Goal: Task Accomplishment & Management: Use online tool/utility

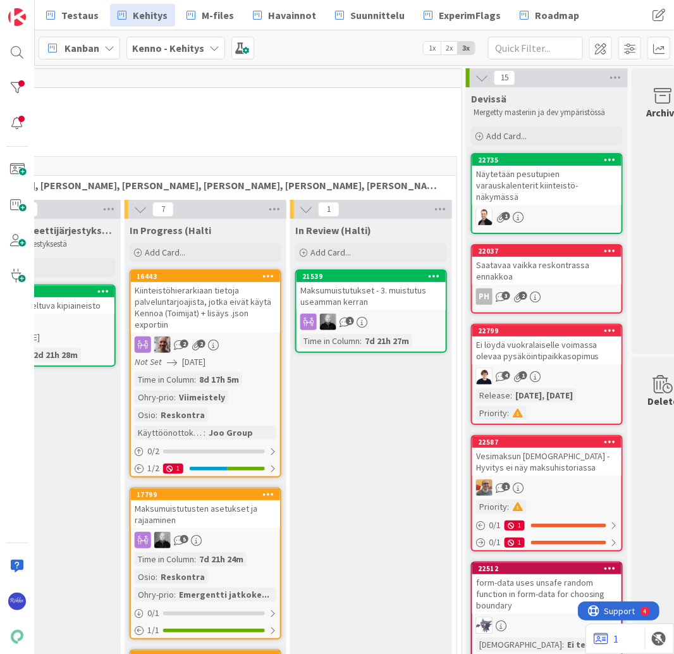
scroll to position [0, 319]
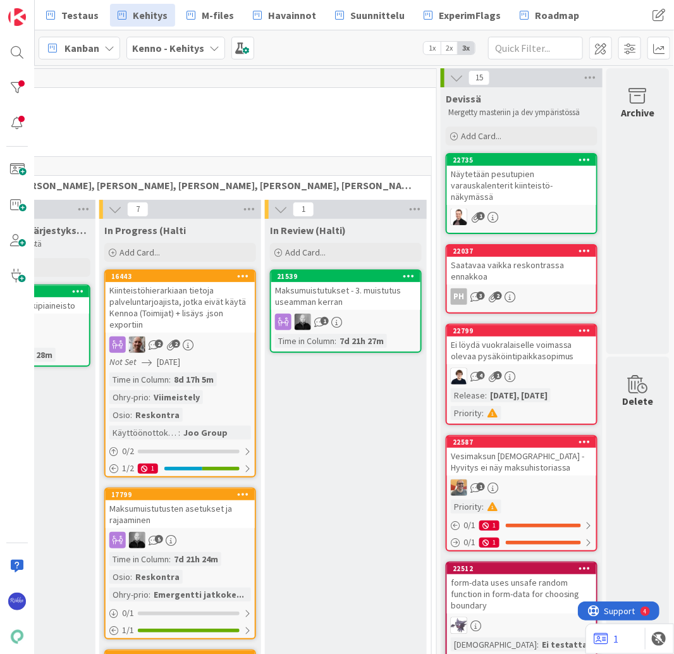
click at [526, 448] on div "Vesimaksun [DEMOGRAPHIC_DATA] - Hyvitys ei näy maksuhistoriassa" at bounding box center [521, 462] width 149 height 28
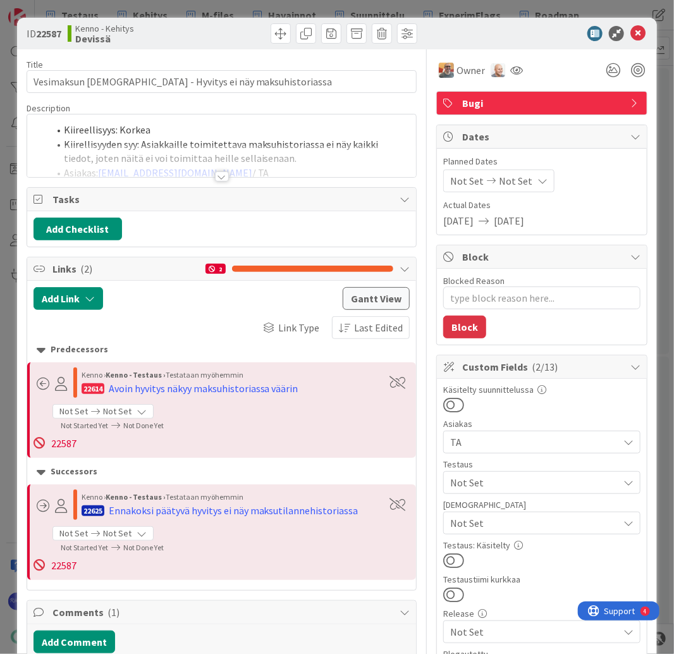
click at [525, 104] on span "Bugi" at bounding box center [543, 102] width 162 height 15
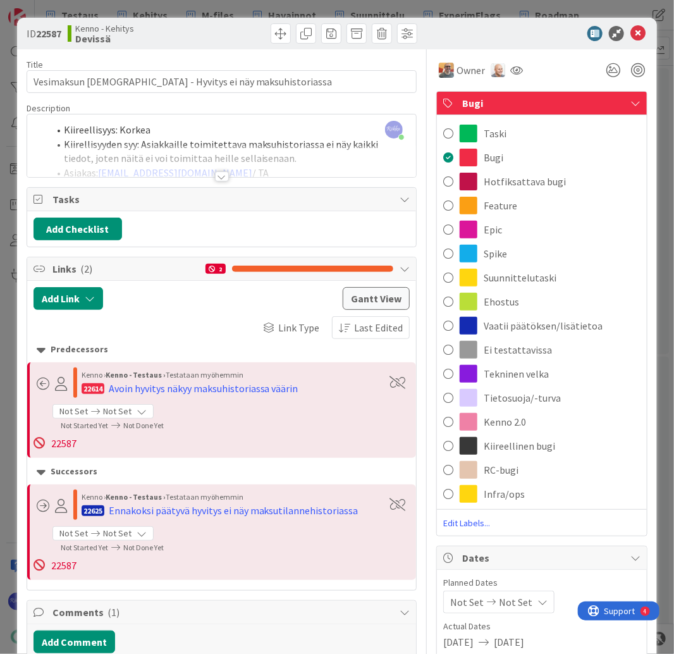
click at [528, 180] on span "Hotfiksattava bugi" at bounding box center [525, 181] width 82 height 15
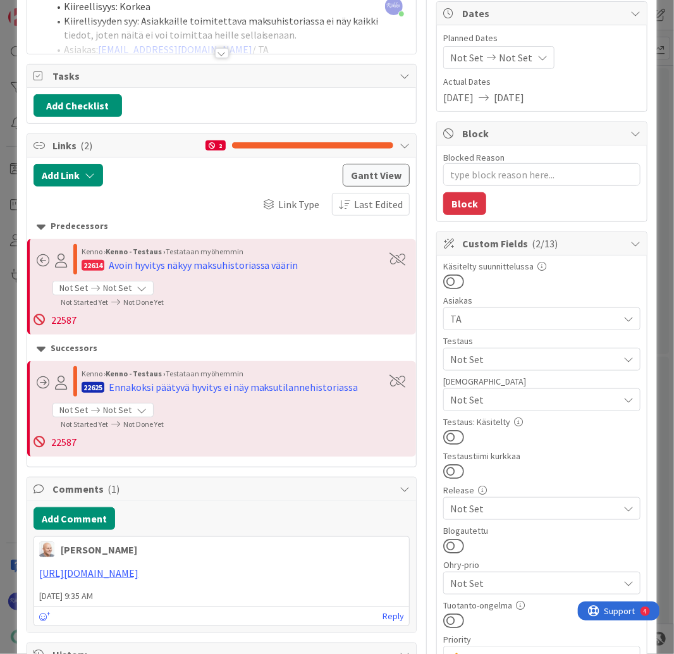
scroll to position [152, 0]
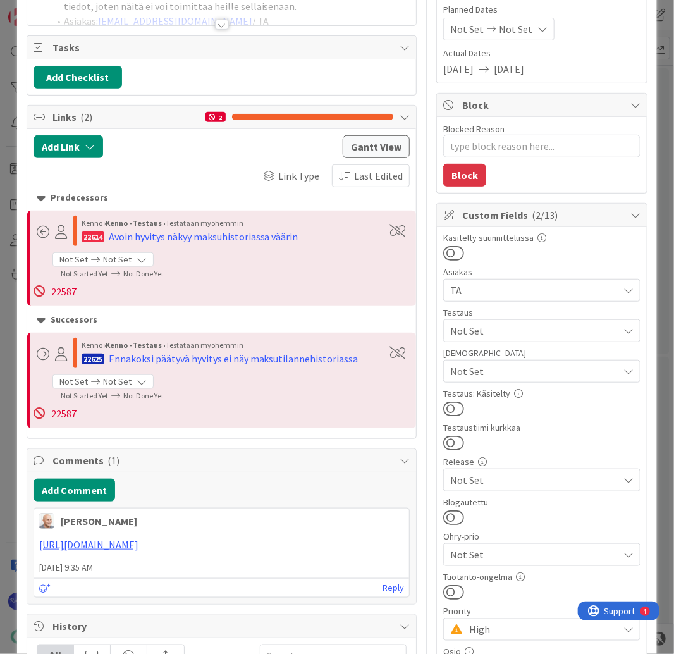
click at [525, 329] on span "Not Set" at bounding box center [534, 330] width 168 height 15
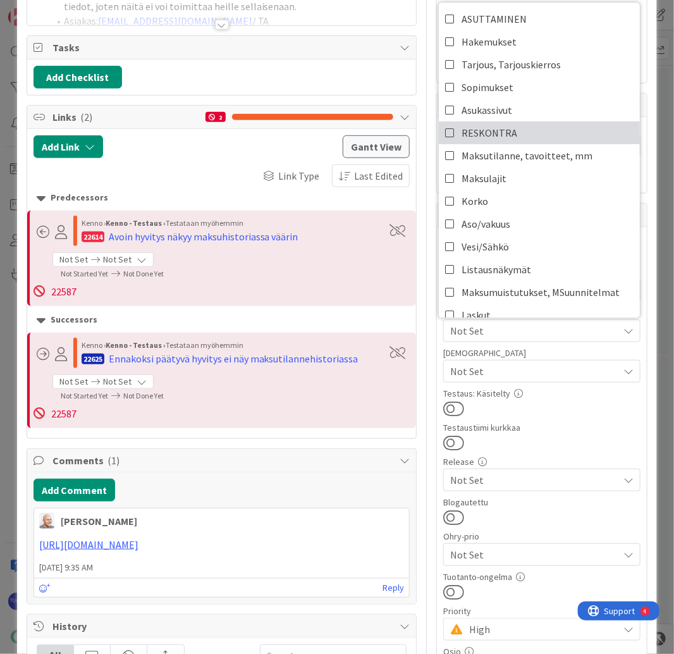
click at [518, 133] on link "RESKONTRA" at bounding box center [539, 132] width 201 height 23
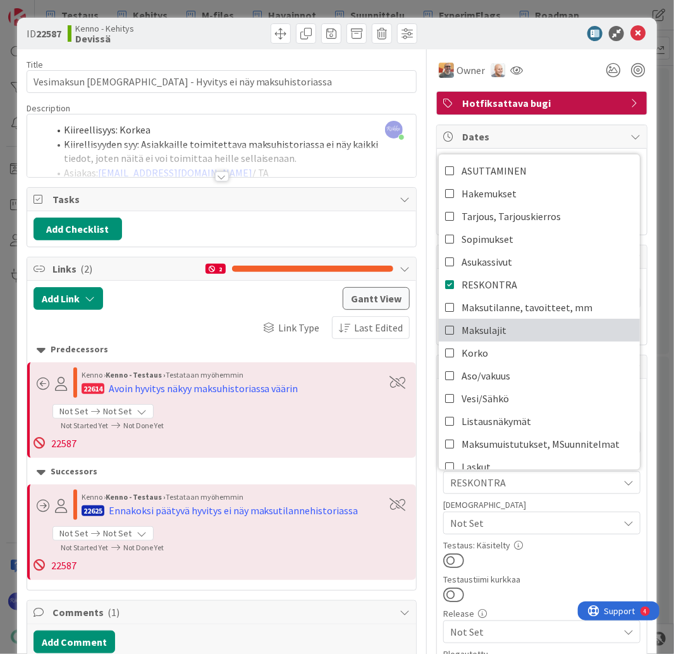
click at [536, 319] on link "Maksulajit" at bounding box center [539, 330] width 201 height 23
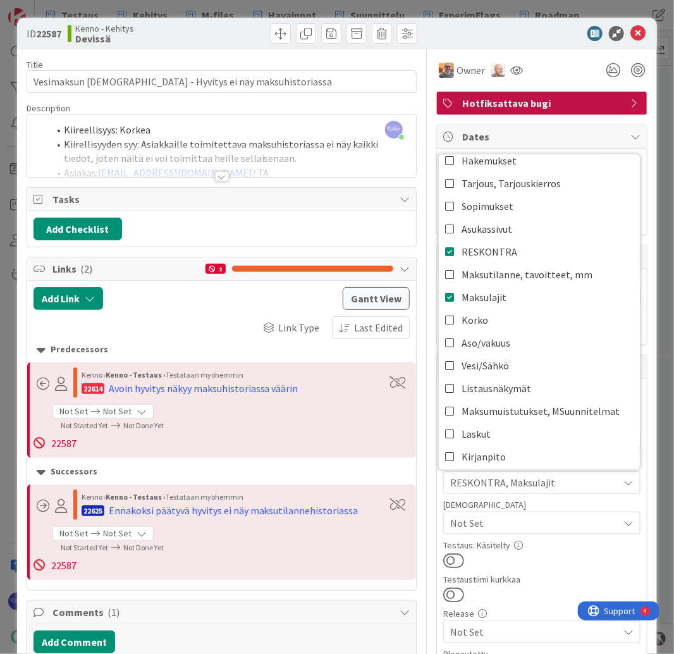
scroll to position [51, 0]
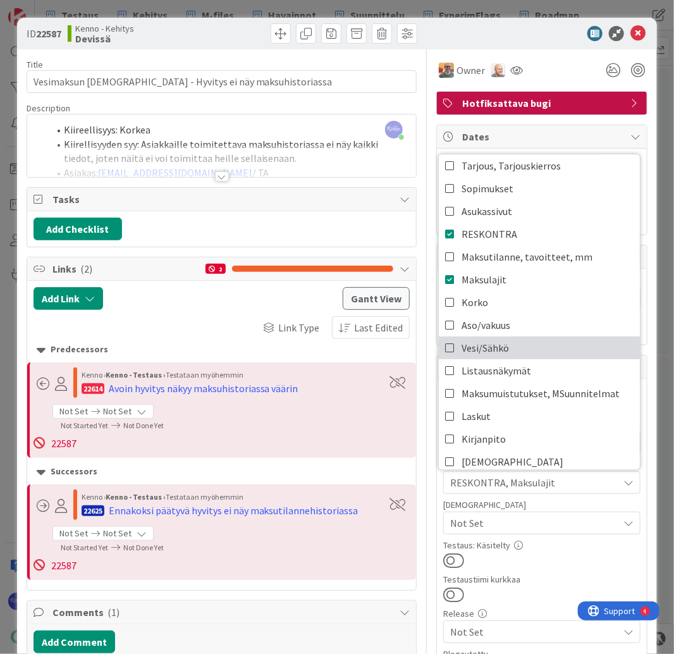
click at [535, 346] on link "Vesi/Sähkö" at bounding box center [539, 347] width 201 height 23
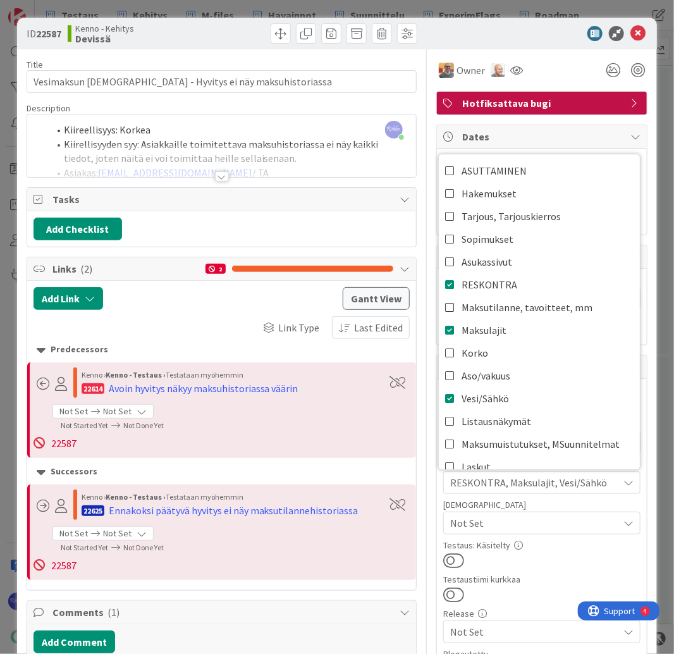
click at [550, 552] on div at bounding box center [541, 560] width 197 height 16
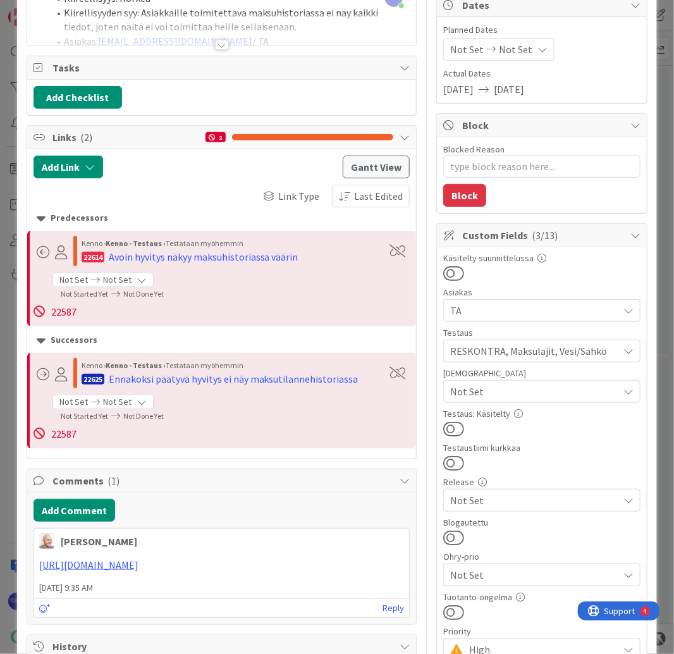
scroll to position [152, 0]
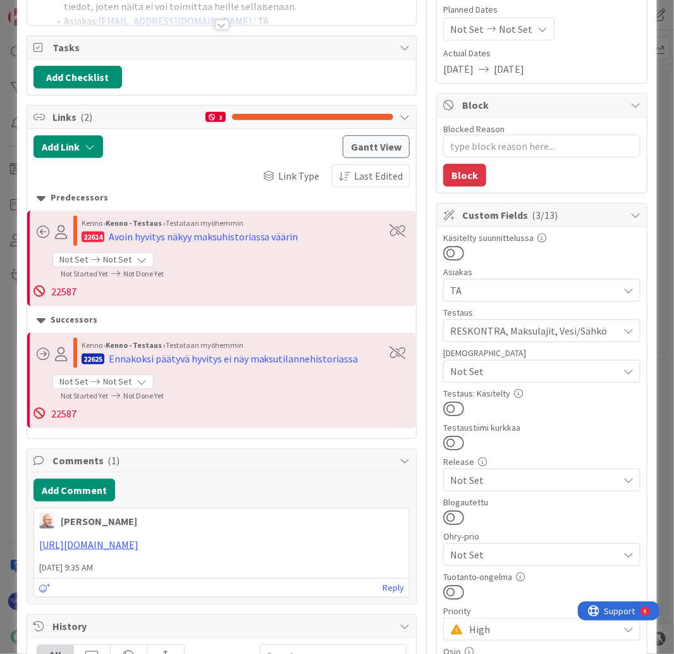
click at [569, 478] on span "Not Set" at bounding box center [534, 479] width 168 height 15
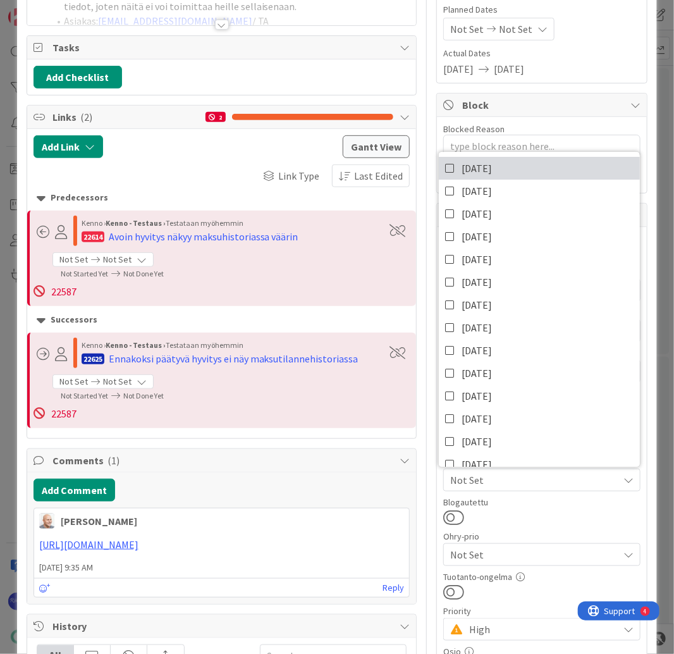
click at [531, 168] on link "[DATE]" at bounding box center [539, 168] width 201 height 23
click at [569, 519] on div at bounding box center [541, 517] width 197 height 16
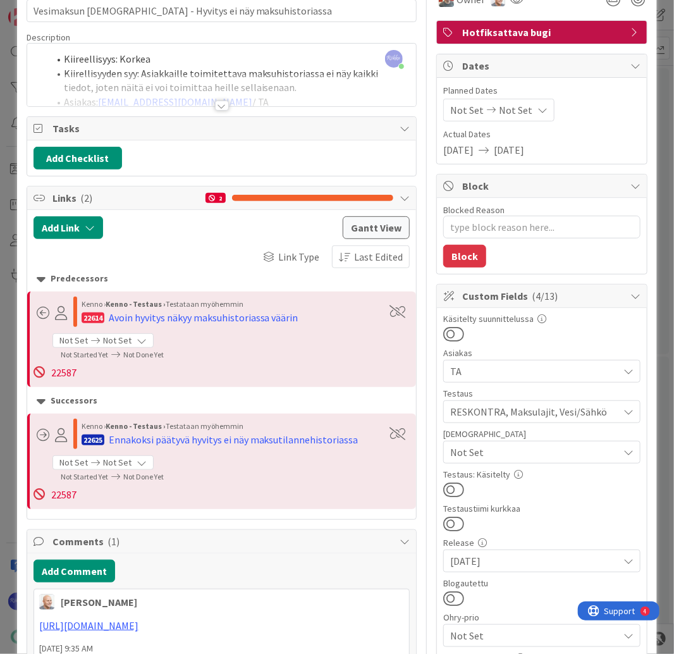
scroll to position [0, 0]
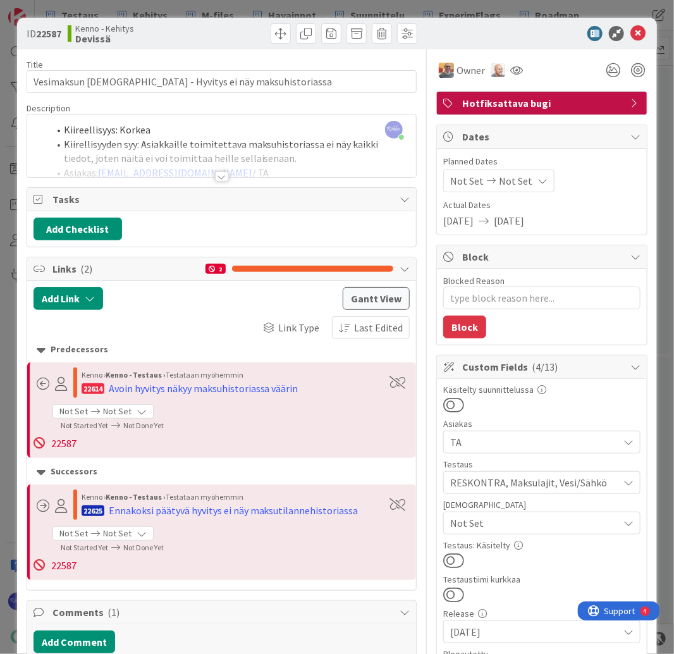
click at [220, 178] on div at bounding box center [222, 176] width 14 height 10
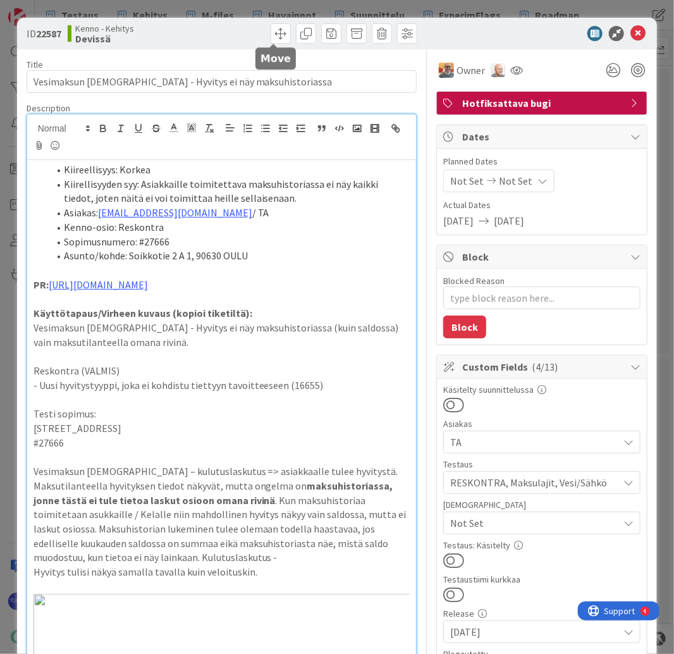
click at [271, 34] on span at bounding box center [281, 33] width 20 height 20
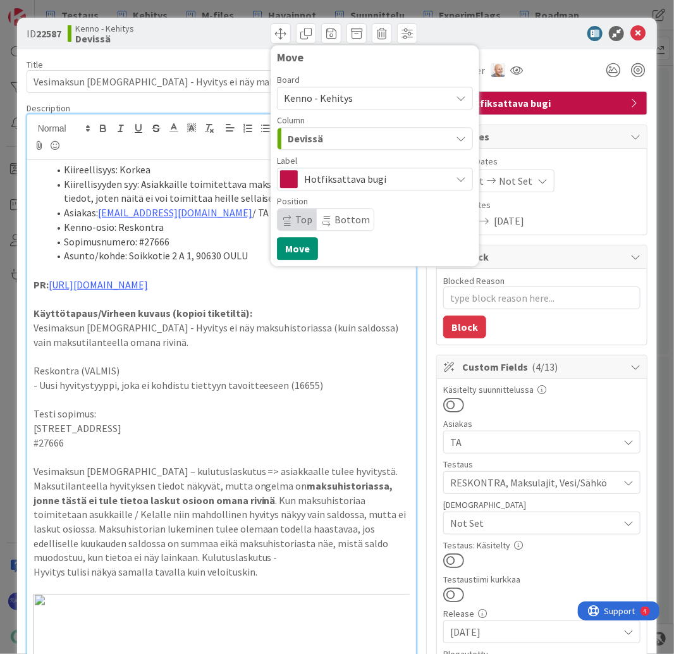
click at [341, 139] on div "Devissä" at bounding box center [367, 138] width 166 height 20
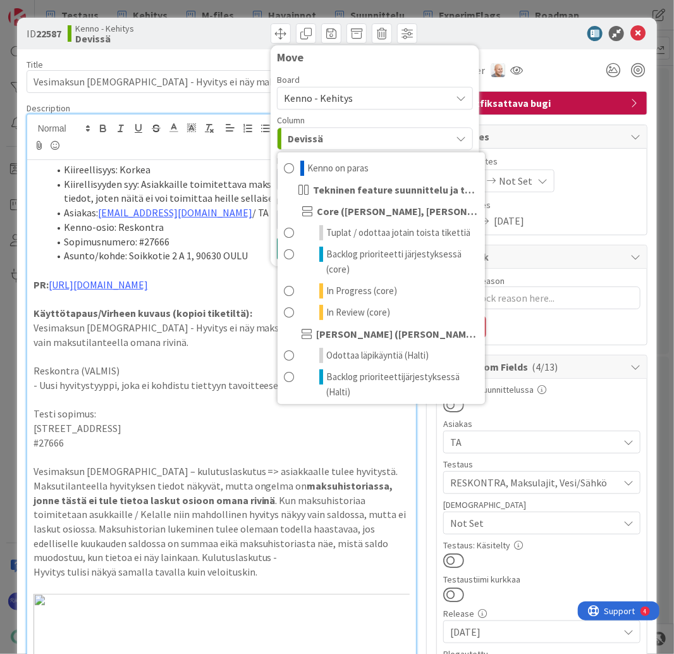
click at [394, 70] on div "Move" at bounding box center [375, 60] width 196 height 19
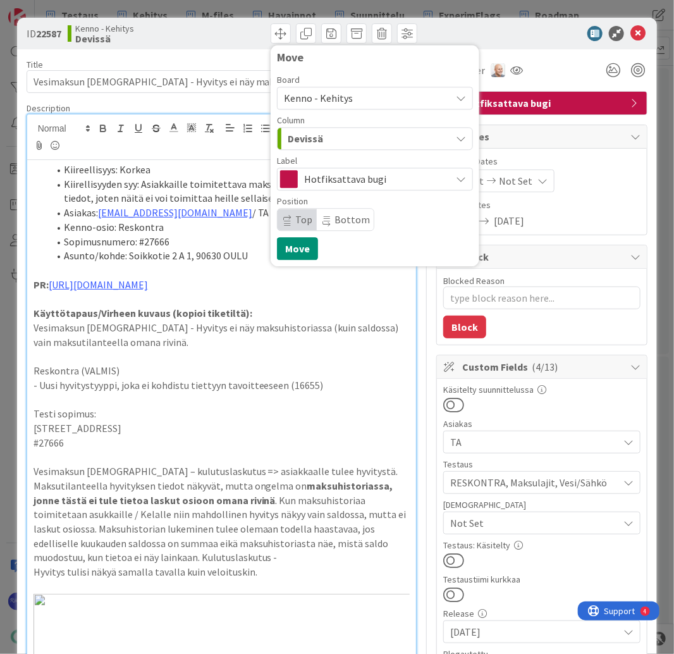
click at [393, 95] on span "Kenno - Kehitys" at bounding box center [364, 98] width 161 height 18
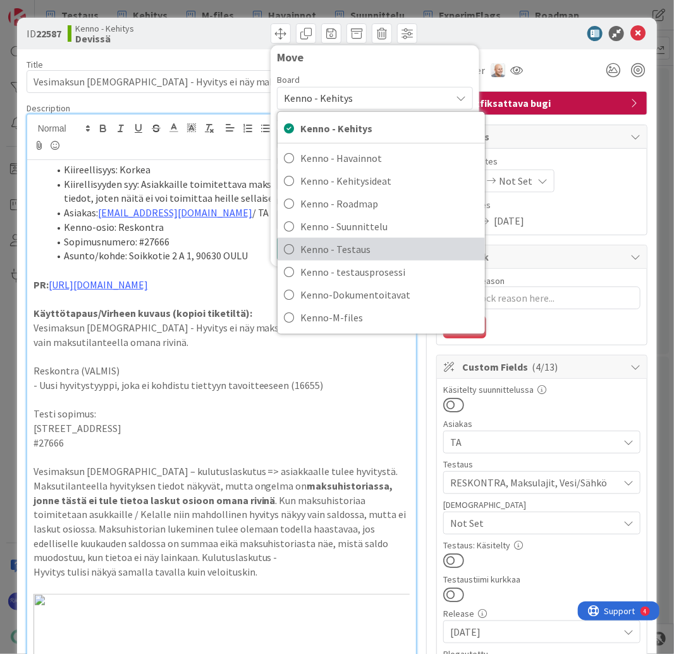
click at [403, 245] on span "Kenno - Testaus" at bounding box center [389, 249] width 178 height 19
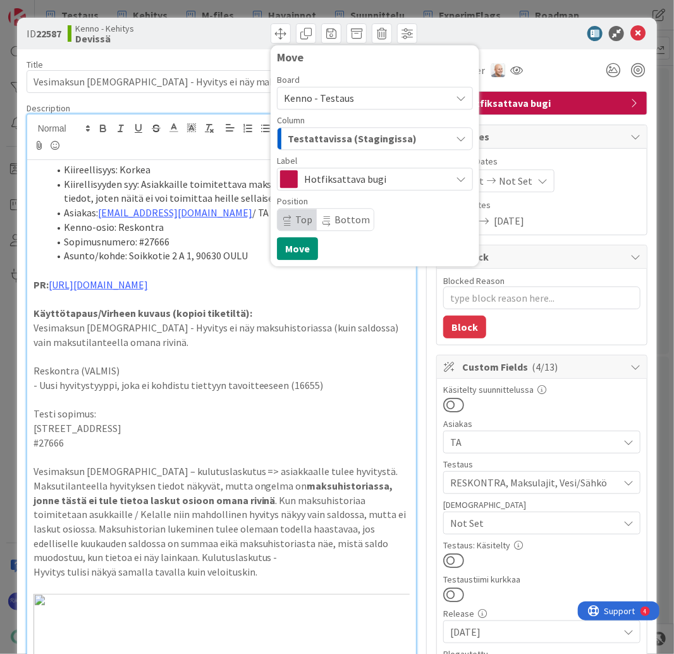
click at [384, 138] on span "Testattavissa (Stagingissa)" at bounding box center [352, 138] width 129 height 16
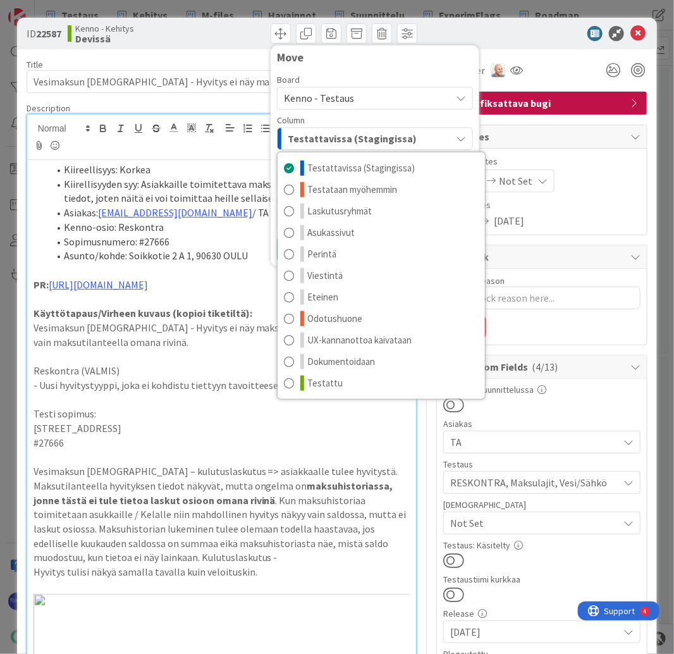
click at [382, 66] on div "Move" at bounding box center [375, 60] width 196 height 19
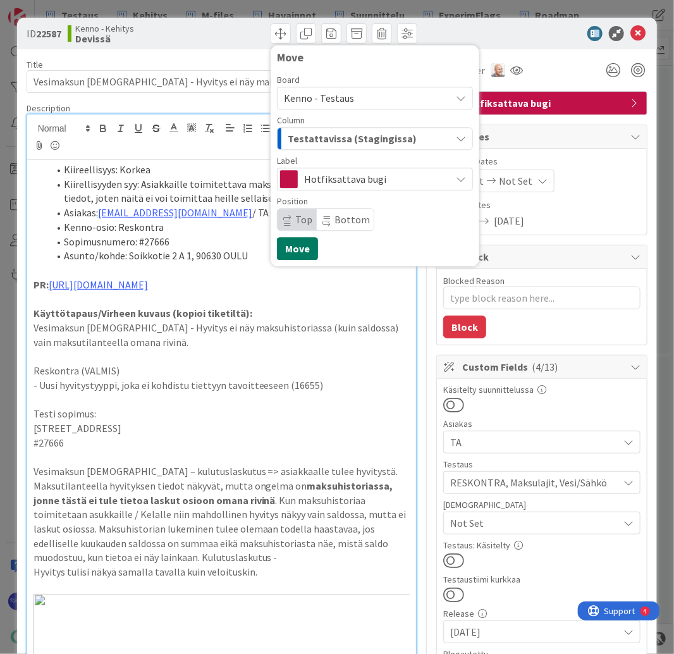
click at [295, 251] on button "Move" at bounding box center [297, 248] width 41 height 23
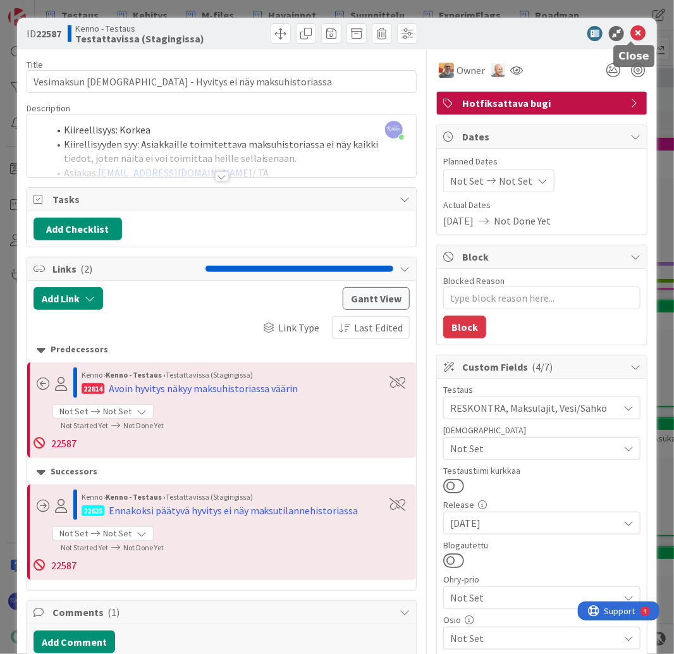
drag, startPoint x: 628, startPoint y: 33, endPoint x: 39, endPoint y: 331, distance: 659.8
click at [630, 33] on icon at bounding box center [637, 33] width 15 height 15
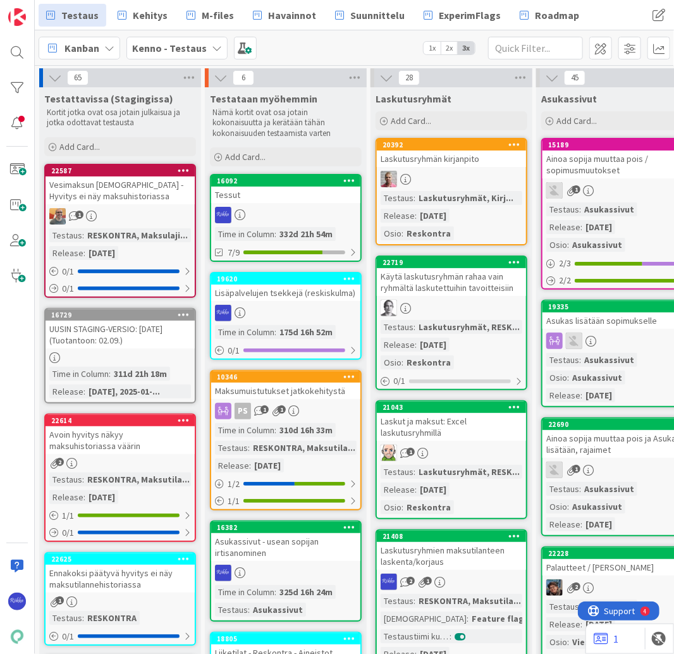
click at [134, 223] on div "1" at bounding box center [120, 216] width 149 height 16
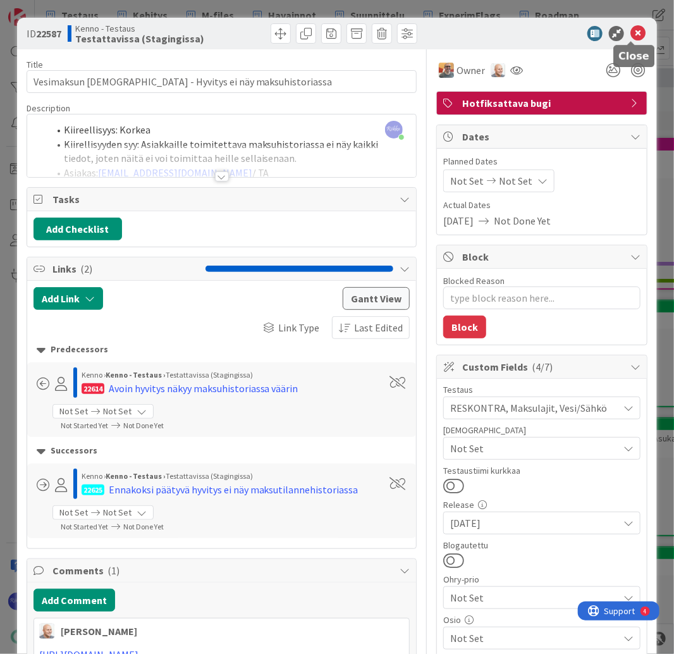
click at [630, 35] on icon at bounding box center [637, 33] width 15 height 15
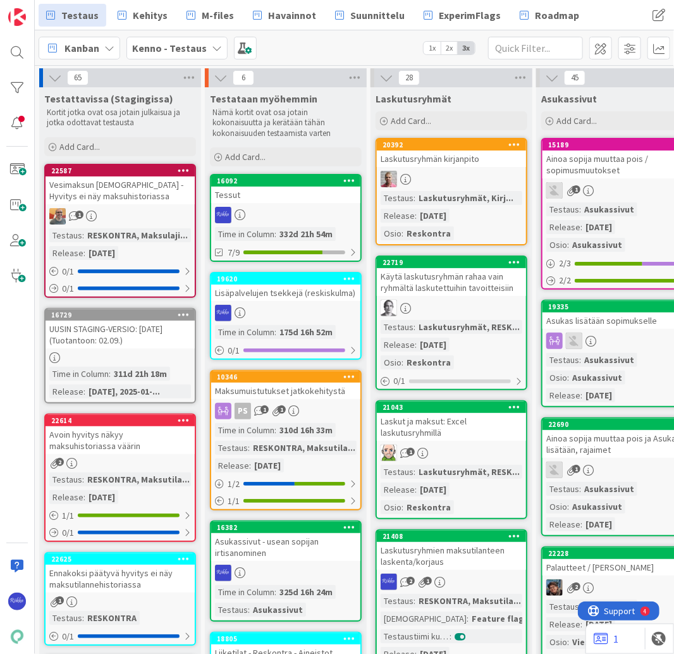
click at [135, 228] on div "RESKONTRA, Maksulaji..." at bounding box center [137, 235] width 107 height 14
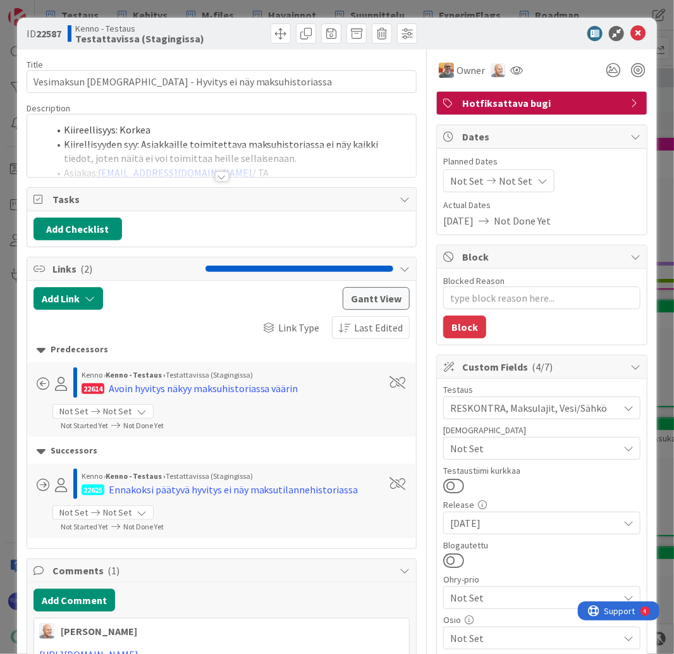
type textarea "x"
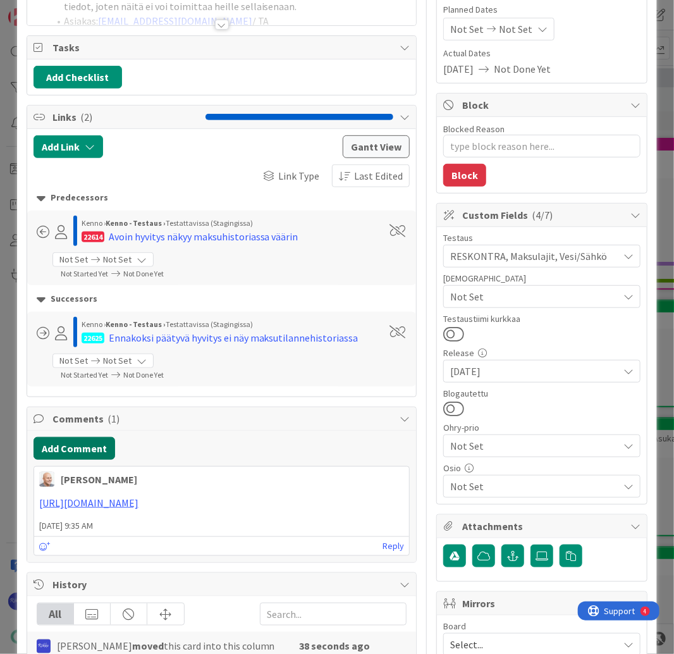
click at [75, 448] on button "Add Comment" at bounding box center [75, 448] width 82 height 23
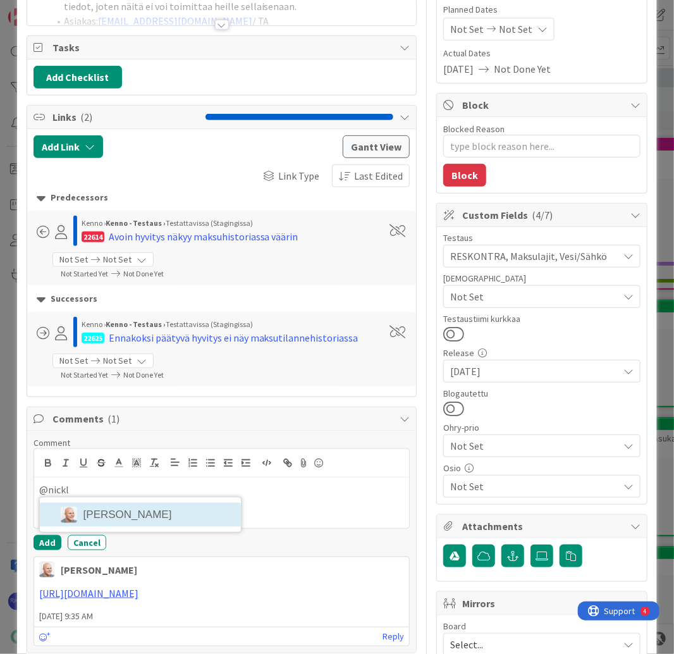
click at [134, 513] on li "[PERSON_NAME]" at bounding box center [140, 515] width 201 height 24
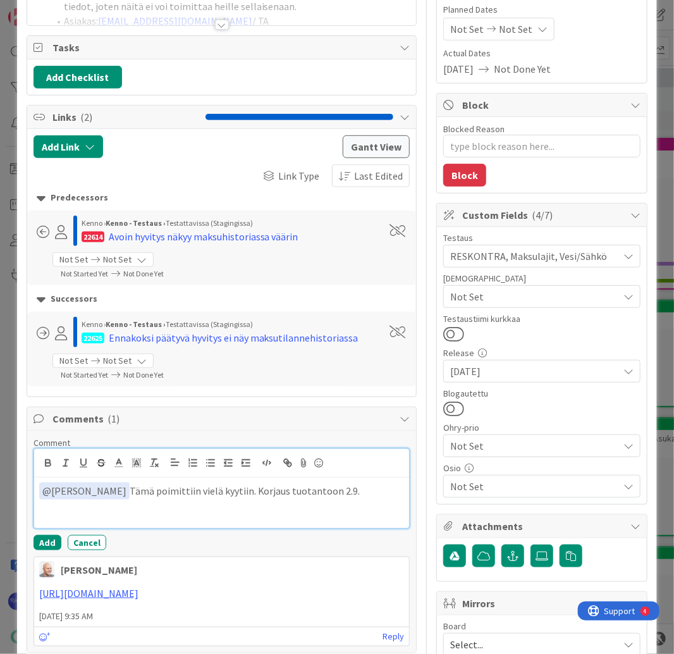
click at [281, 487] on p "﻿ @ [PERSON_NAME] ﻿ Tämä poimittiin vielä kyytiin. Korjaus tuotantoon 2.9." at bounding box center [221, 490] width 365 height 17
click at [126, 490] on p "﻿ @ [PERSON_NAME] ﻿ Tämä poimittiin vielä kyytiin. Korjaus menee tuotantoon 2.9." at bounding box center [221, 490] width 365 height 17
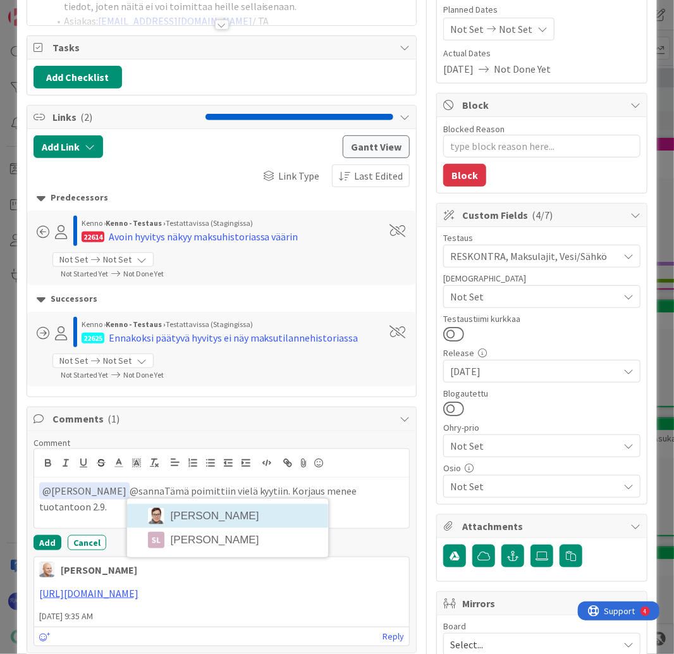
click at [209, 511] on li "[PERSON_NAME]" at bounding box center [227, 516] width 201 height 24
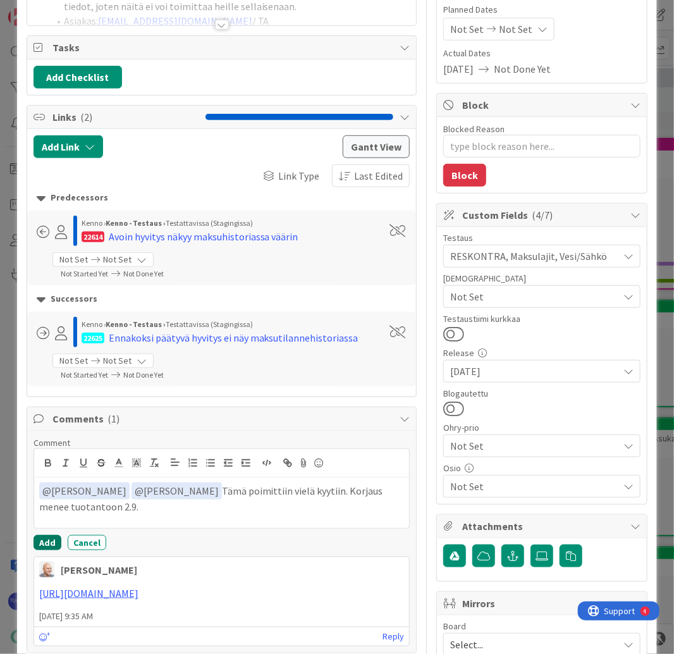
click at [48, 539] on button "Add" at bounding box center [48, 542] width 28 height 15
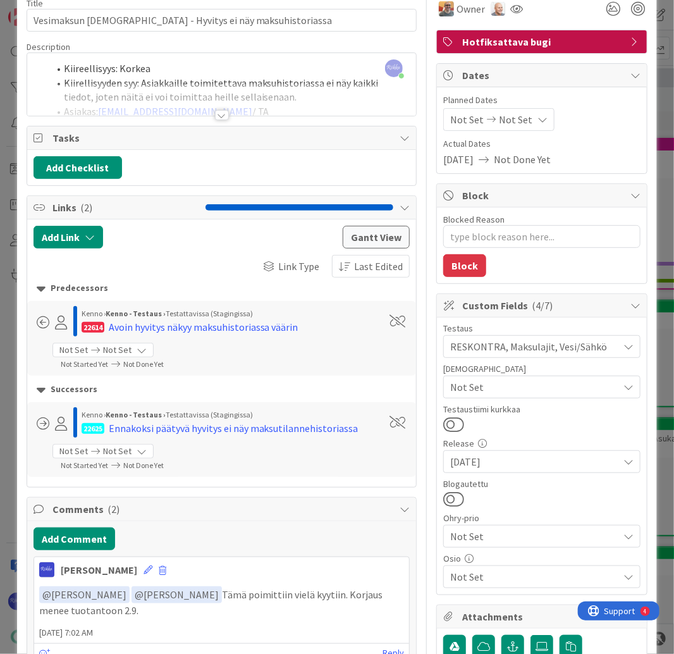
scroll to position [0, 0]
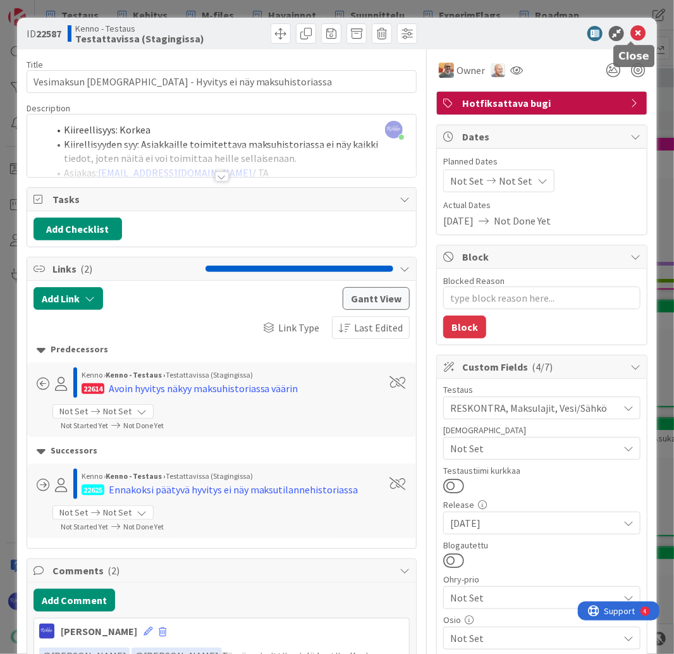
click at [631, 30] on icon at bounding box center [637, 33] width 15 height 15
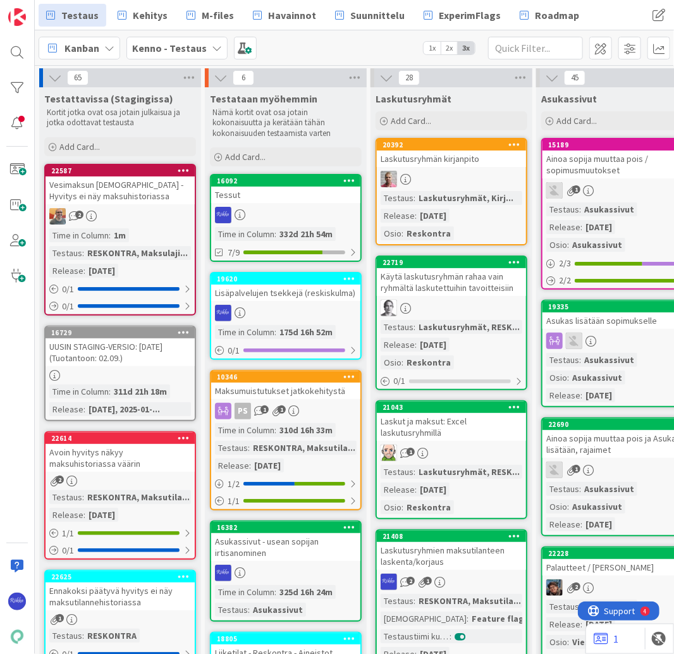
click at [107, 224] on link "22587 Vesimaksun [DEMOGRAPHIC_DATA] - Hyvitys ei näy maksuhistoriassa 2 Time in…" at bounding box center [120, 240] width 152 height 152
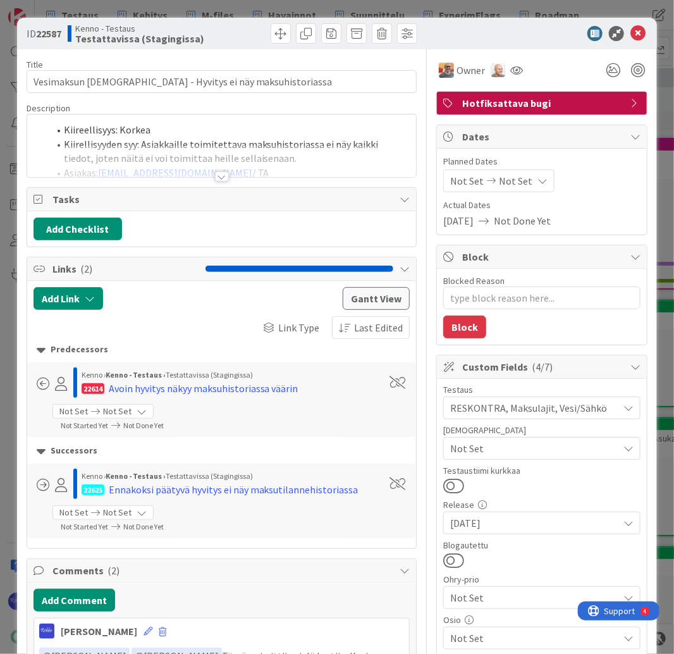
click at [215, 180] on div at bounding box center [222, 176] width 14 height 10
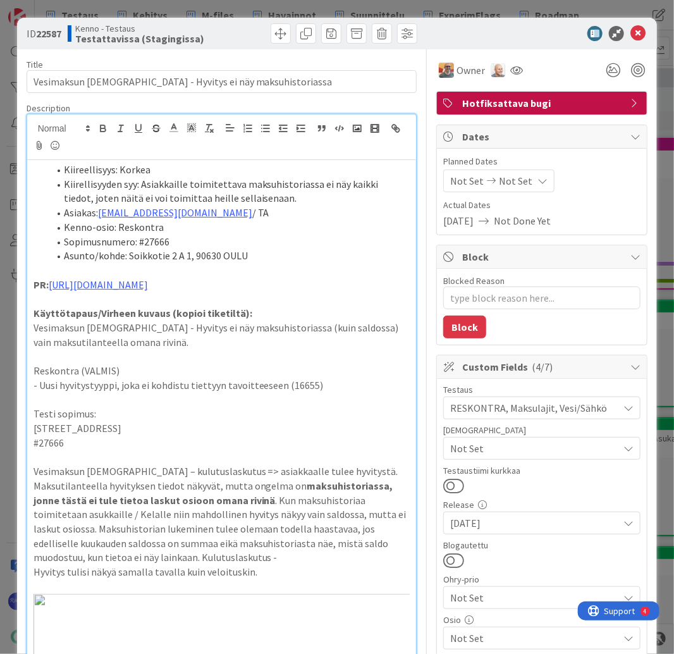
drag, startPoint x: 243, startPoint y: 284, endPoint x: 35, endPoint y: 289, distance: 208.0
click at [35, 289] on p "PR: [URL][DOMAIN_NAME]" at bounding box center [222, 284] width 377 height 15
copy p "PR: [URL][DOMAIN_NAME]"
type textarea "x"
drag, startPoint x: 632, startPoint y: 33, endPoint x: 35, endPoint y: 222, distance: 626.7
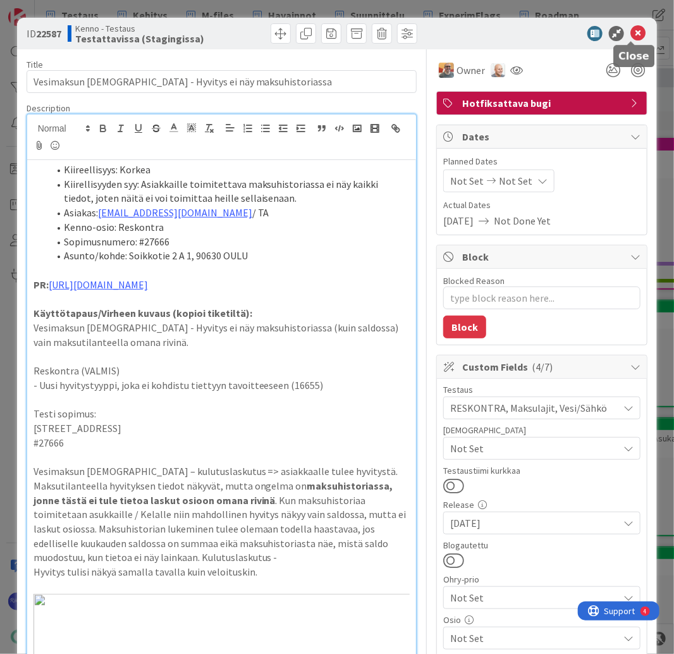
click at [632, 33] on icon at bounding box center [637, 33] width 15 height 15
